Goal: Use online tool/utility: Utilize a website feature to perform a specific function

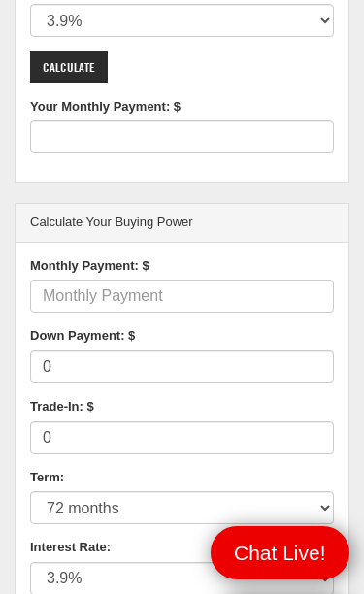
scroll to position [577, 0]
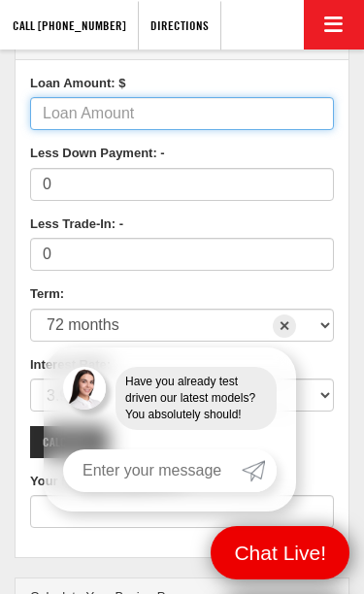
click at [192, 105] on input "Loan Amount: $" at bounding box center [182, 113] width 304 height 33
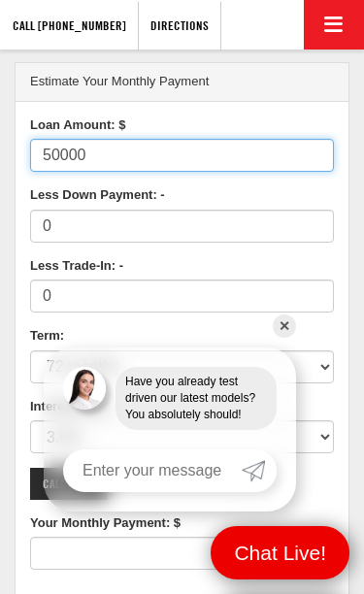
scroll to position [313, 0]
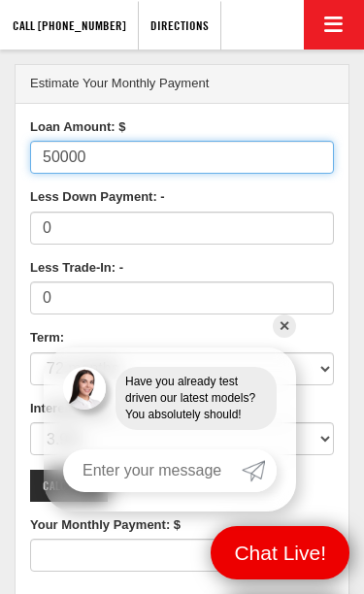
type input "50000"
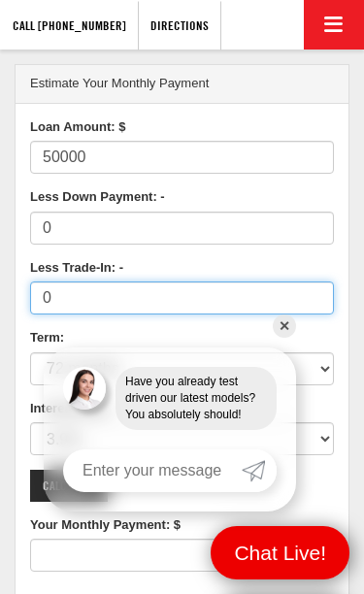
click at [156, 295] on input "0" at bounding box center [182, 298] width 304 height 33
type input "780"
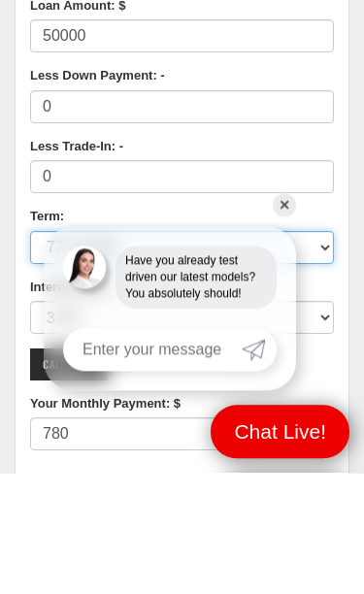
click at [189, 352] on select "12 months 24 months 36 months 48 months 60 months 66 months 72 months 84 months" at bounding box center [182, 368] width 304 height 33
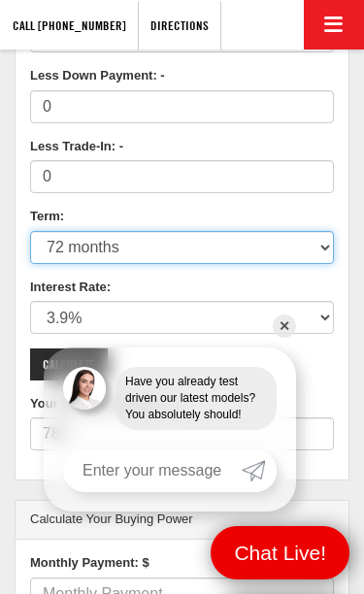
select select "66"
type input "843"
click at [243, 245] on select "12 months 24 months 36 months 48 months 60 months 66 months 72 months 84 months" at bounding box center [182, 247] width 304 height 33
select select "60"
type input "919"
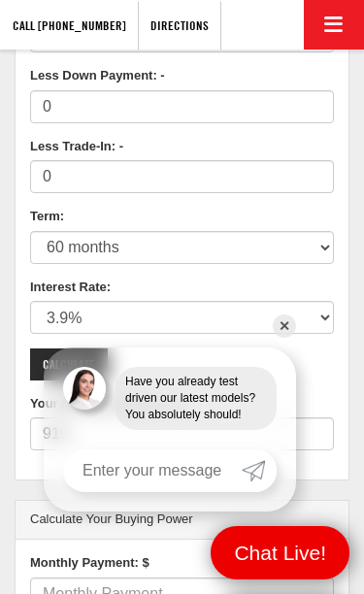
click at [82, 366] on input "Calculate" at bounding box center [69, 364] width 78 height 32
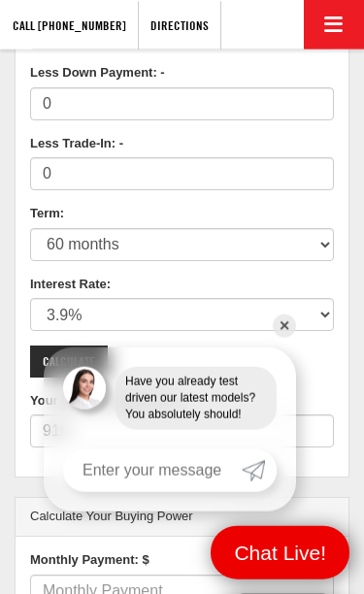
scroll to position [438, 0]
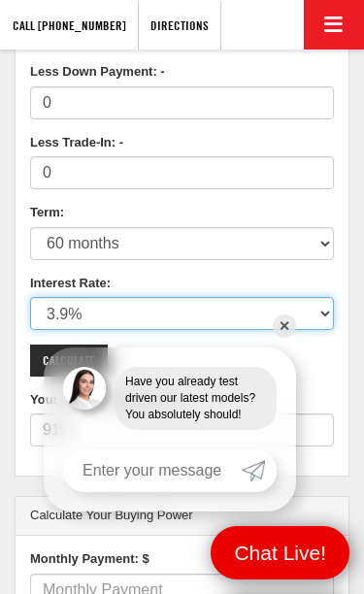
click at [137, 305] on select "0% 0.9% 1.9% 2.9% 3.9% 4.9% 5.9% 6.9% 7.9% 8.9% 9.9% 10.9% 11.9% 12.9% 13.9% 14…" at bounding box center [182, 313] width 304 height 33
select select "4.9"
type input "941"
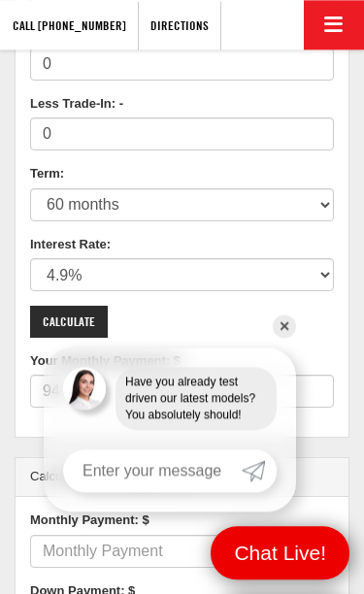
click at [81, 318] on input "Calculate" at bounding box center [69, 322] width 78 height 32
click at [88, 318] on input "Calculate" at bounding box center [69, 322] width 78 height 32
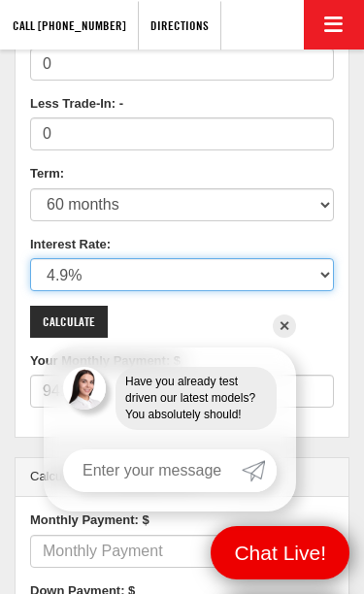
click at [190, 266] on select "0% 0.9% 1.9% 2.9% 3.9% 4.9% 5.9% 6.9% 7.9% 8.9% 9.9% 10.9% 11.9% 12.9% 13.9% 14…" at bounding box center [182, 274] width 304 height 33
select select "3.9"
type input "919"
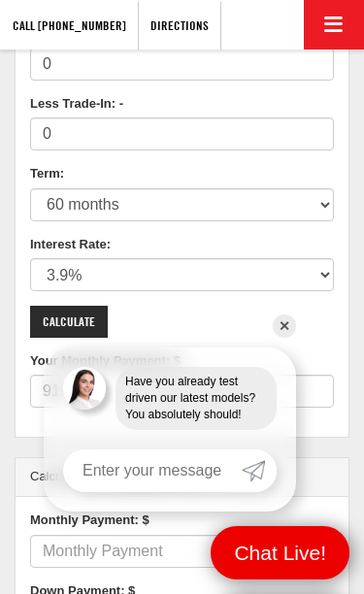
click at [90, 331] on input "Calculate" at bounding box center [69, 322] width 78 height 32
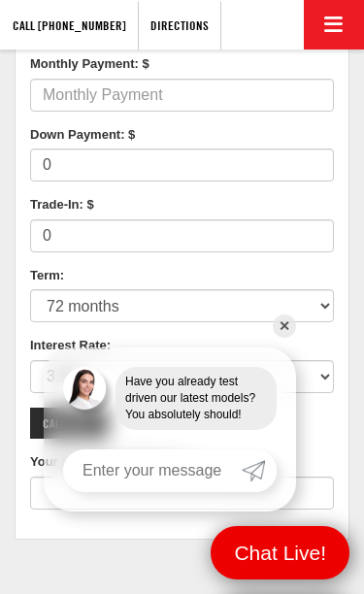
scroll to position [933, 0]
